Goal: Find specific page/section: Find specific page/section

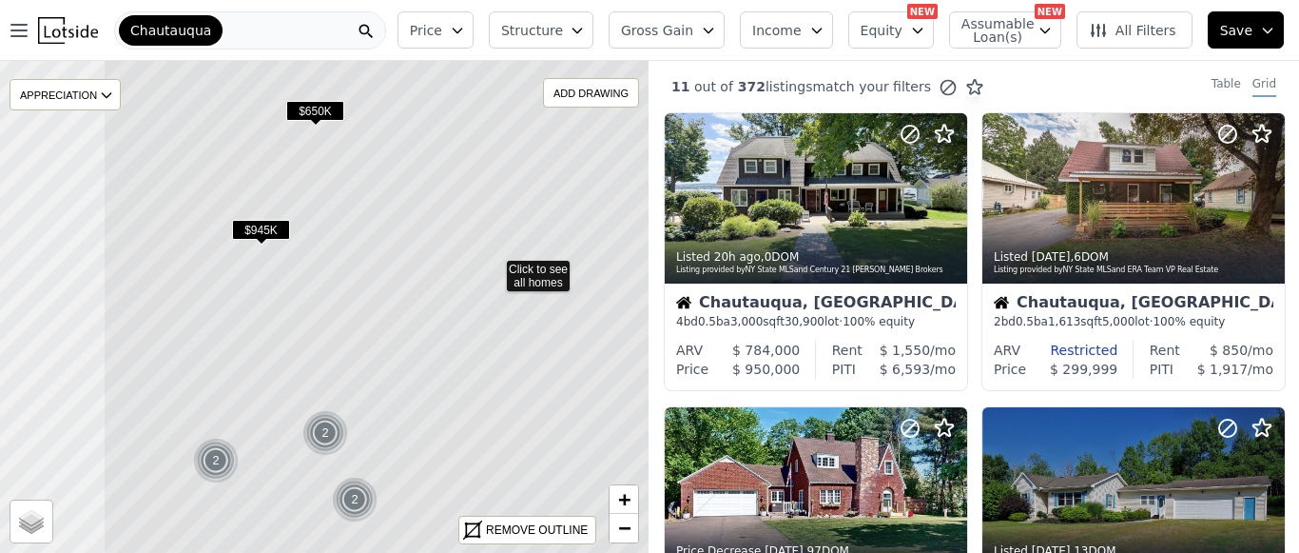
drag, startPoint x: 142, startPoint y: 411, endPoint x: 311, endPoint y: 371, distance: 174.0
click at [311, 371] on icon at bounding box center [494, 267] width 782 height 594
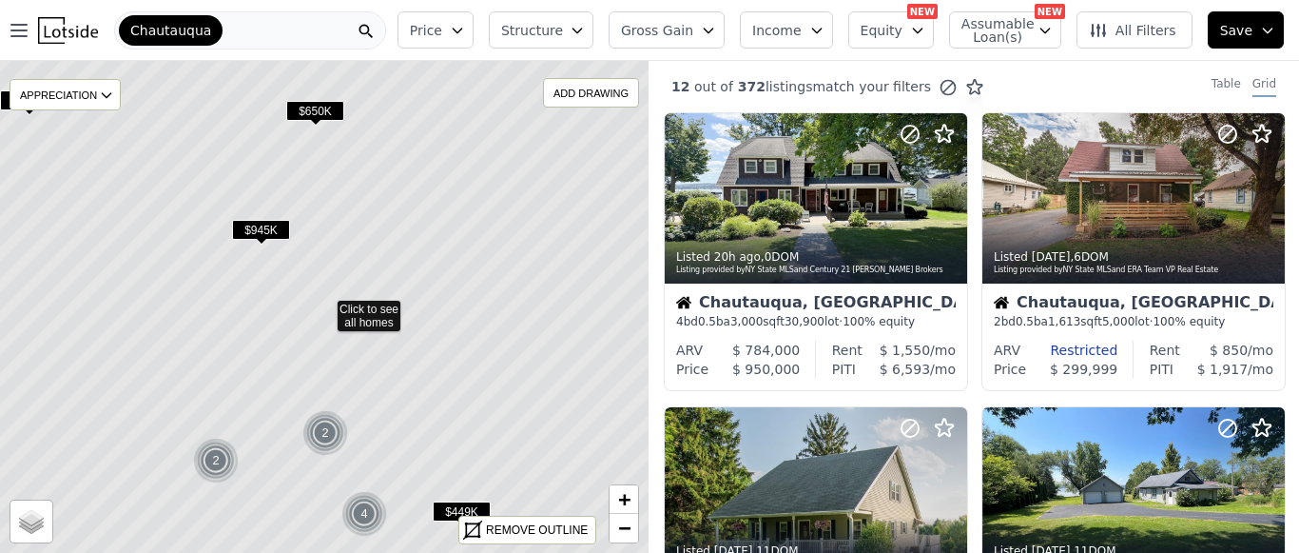
click at [210, 461] on img at bounding box center [216, 461] width 47 height 46
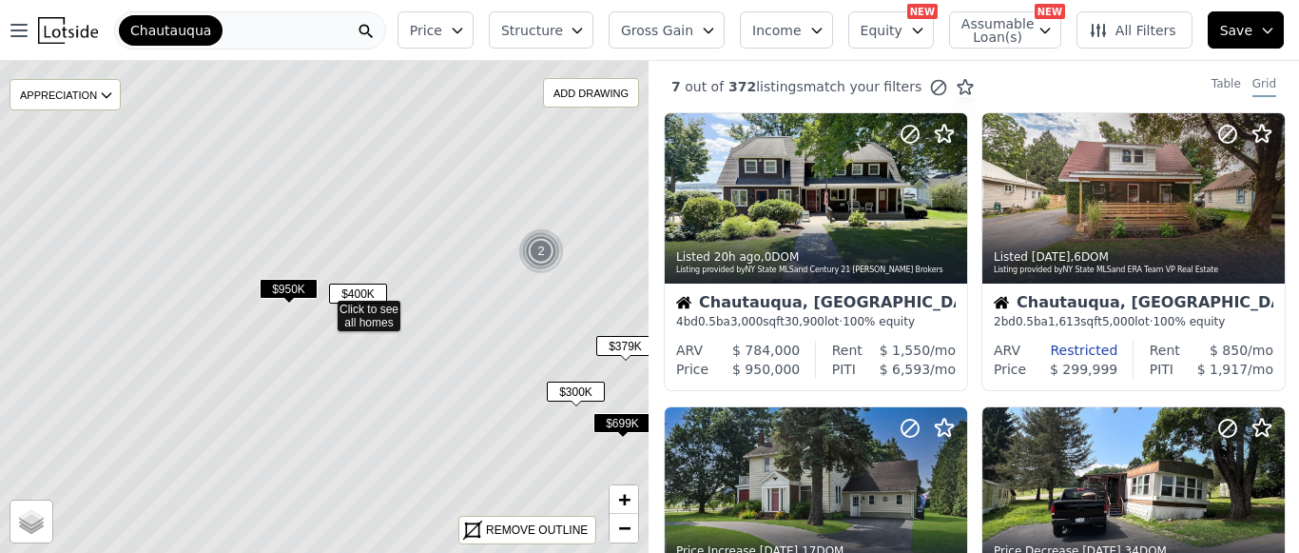
click at [358, 288] on span "$400K" at bounding box center [358, 293] width 58 height 20
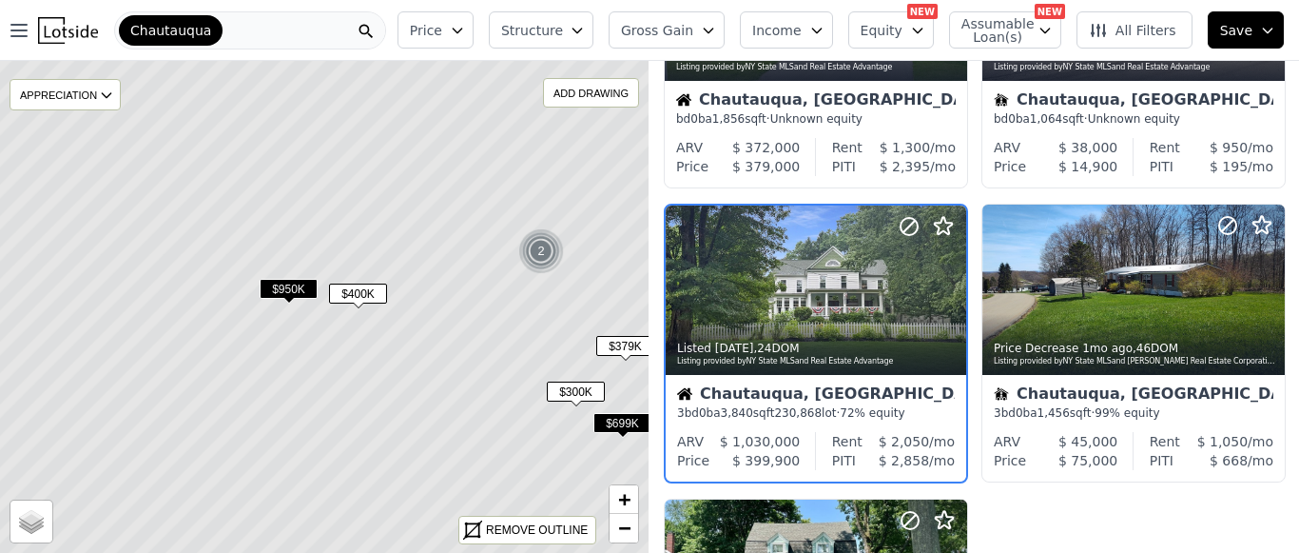
scroll to position [502, 0]
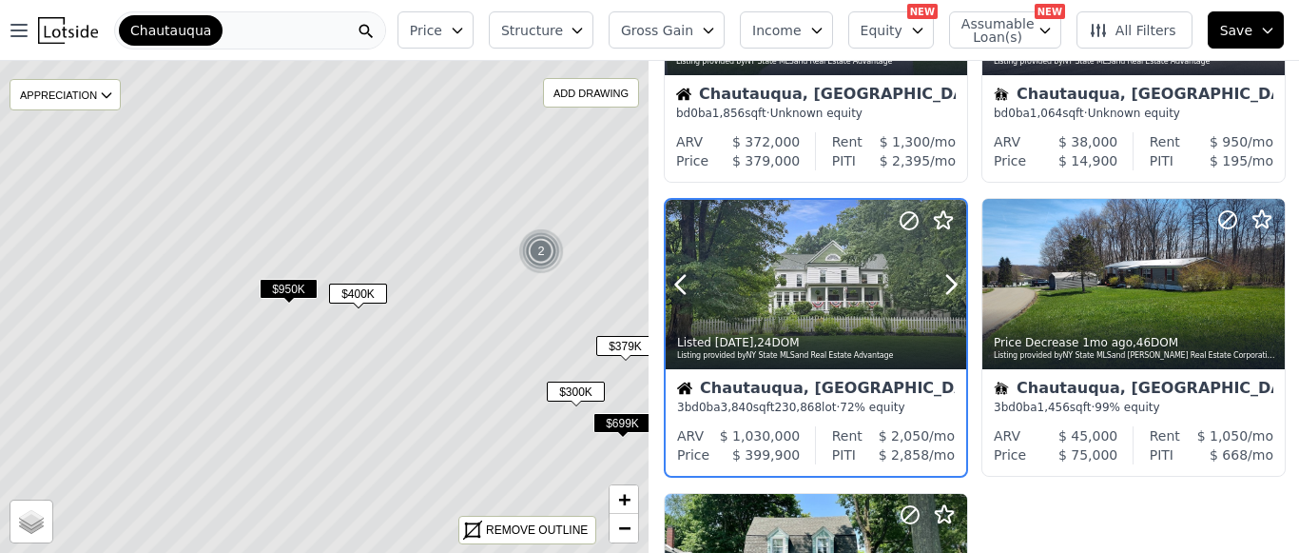
click at [819, 281] on div at bounding box center [816, 284] width 301 height 169
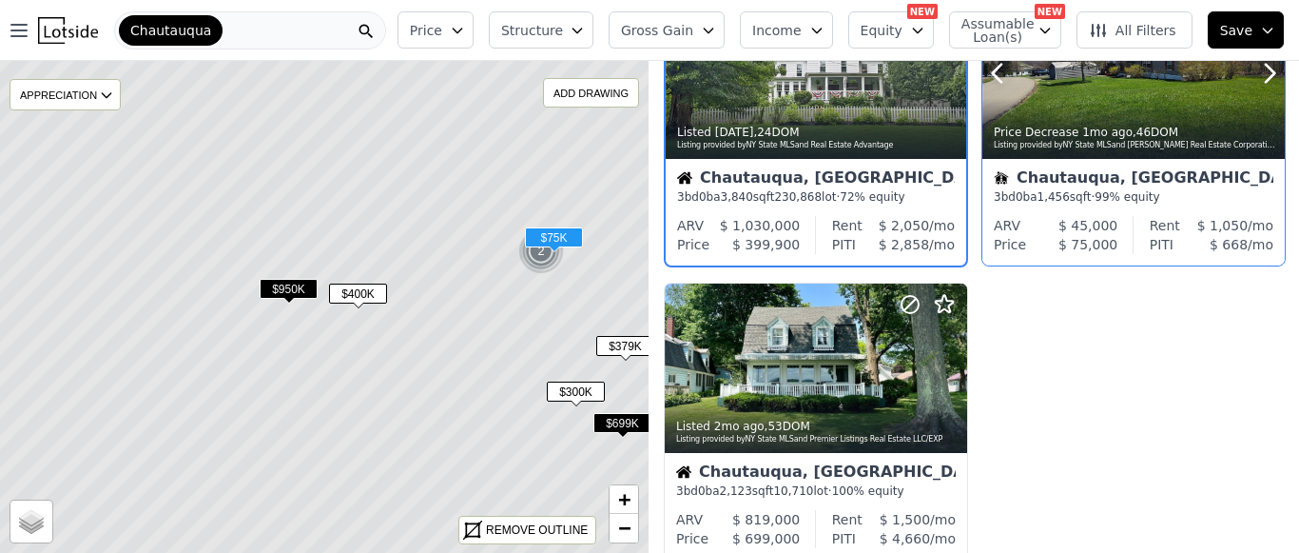
scroll to position [788, 0]
